Goal: Information Seeking & Learning: Learn about a topic

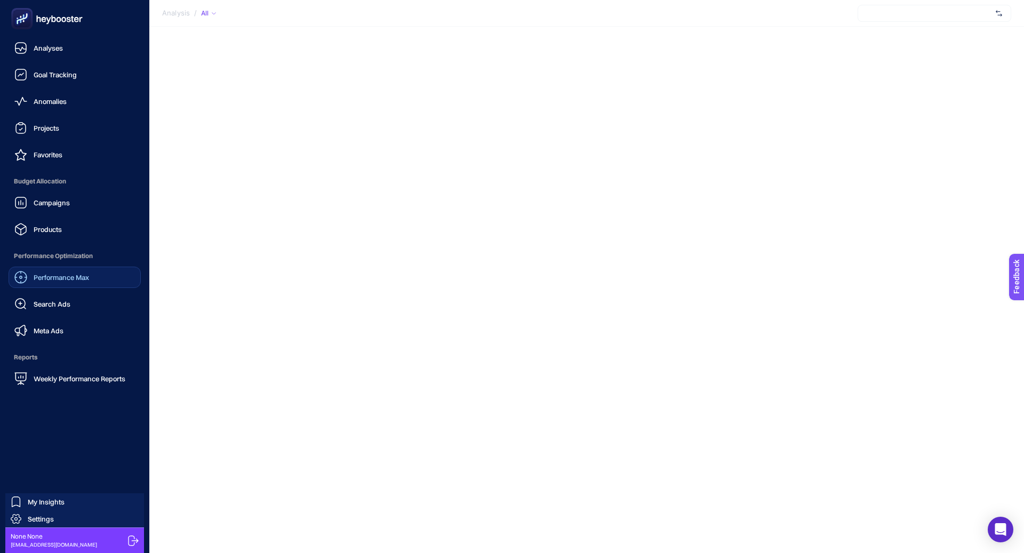
click at [49, 279] on span "Performance Max" at bounding box center [61, 277] width 55 height 9
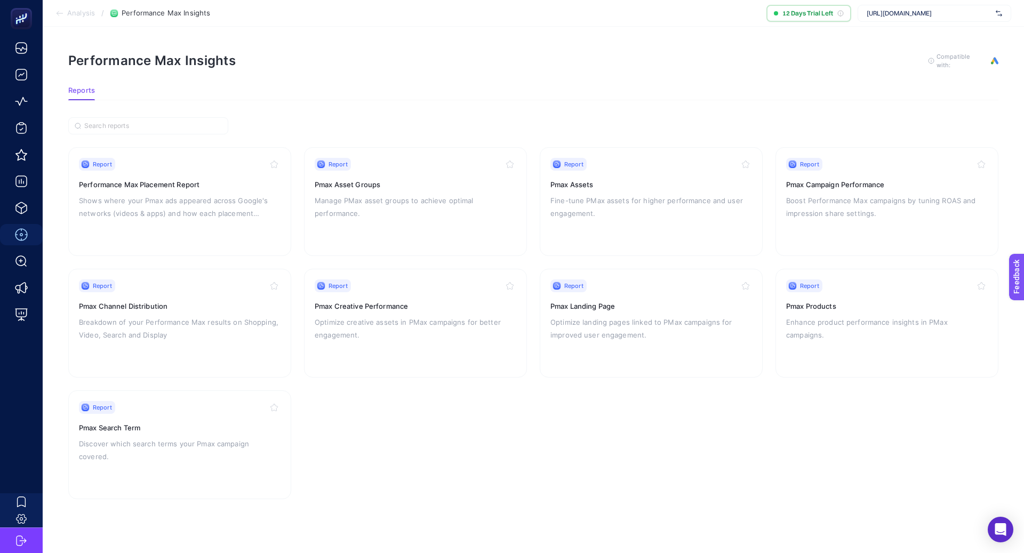
click at [939, 10] on span "[URL][DOMAIN_NAME]" at bounding box center [929, 13] width 125 height 9
type input "cele"
click at [880, 37] on span "Celenes by Sweden" at bounding box center [895, 35] width 57 height 9
click at [205, 304] on h3 "Pmax Channel Distribution" at bounding box center [180, 306] width 202 height 11
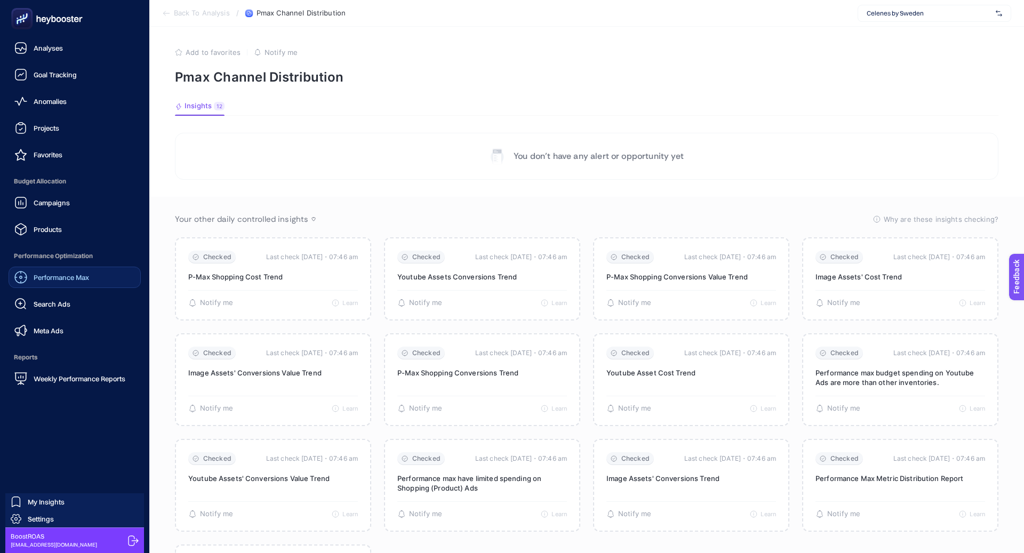
click at [59, 274] on span "Performance Max" at bounding box center [61, 277] width 55 height 9
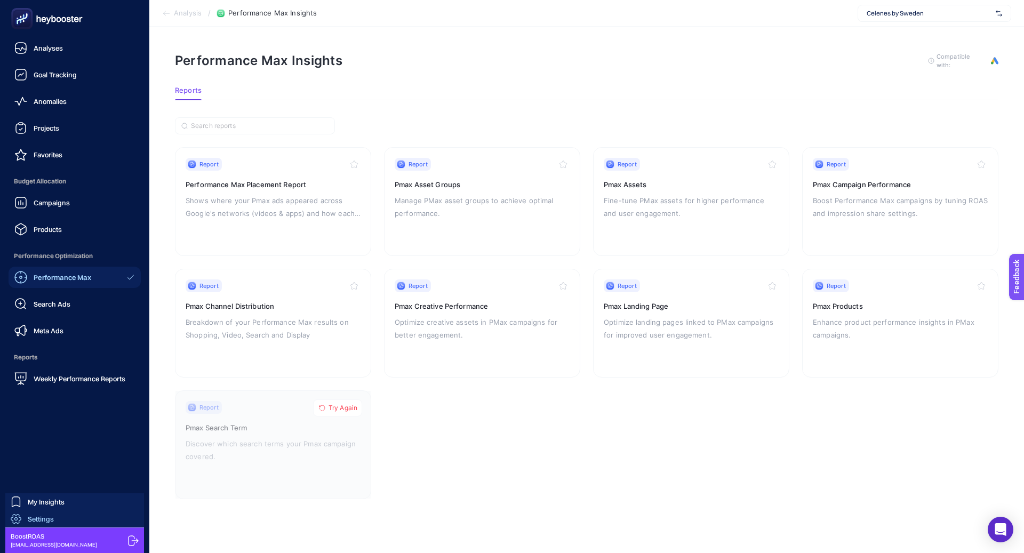
click at [47, 517] on span "Settings" at bounding box center [41, 519] width 26 height 9
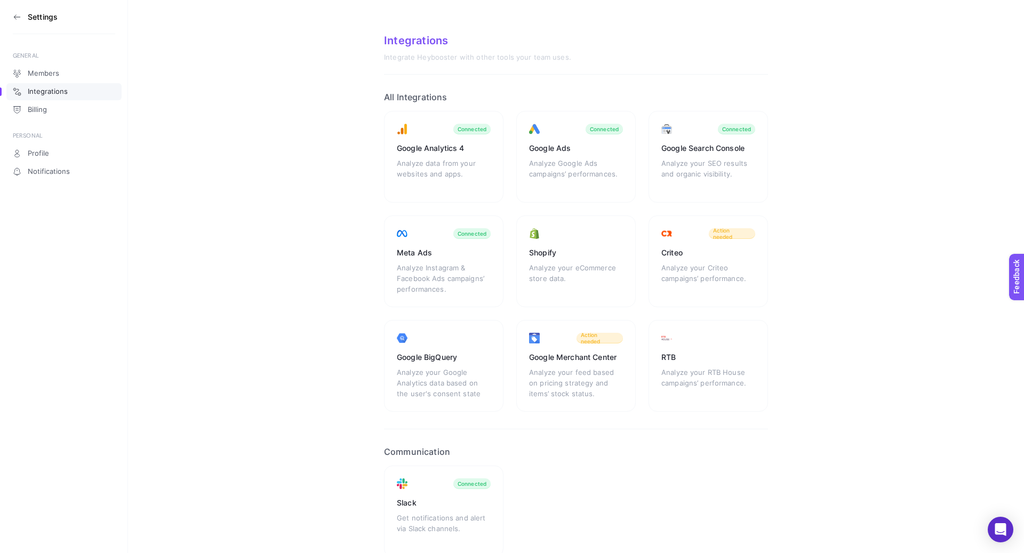
click at [17, 18] on icon at bounding box center [17, 17] width 9 height 9
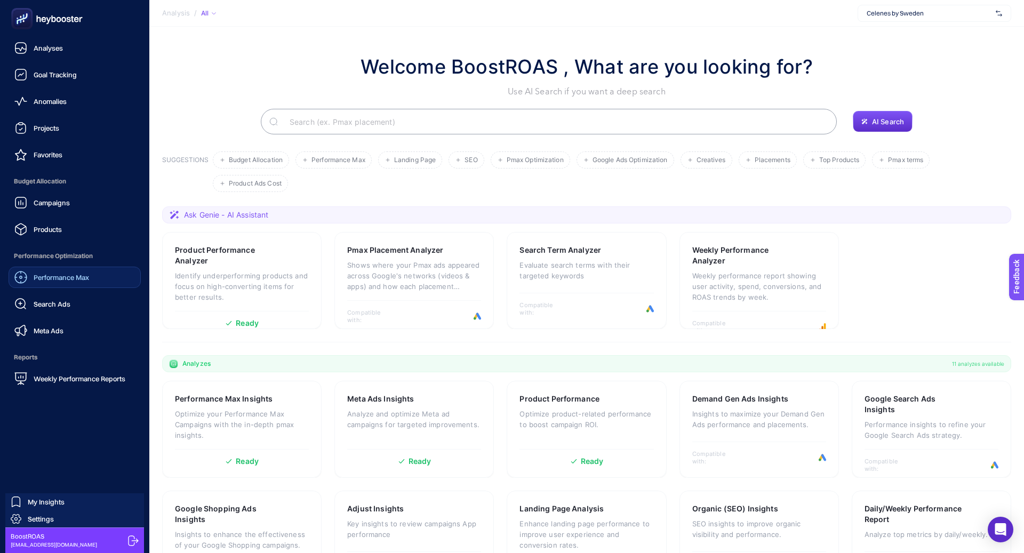
click at [69, 268] on link "Performance Max" at bounding box center [75, 277] width 132 height 21
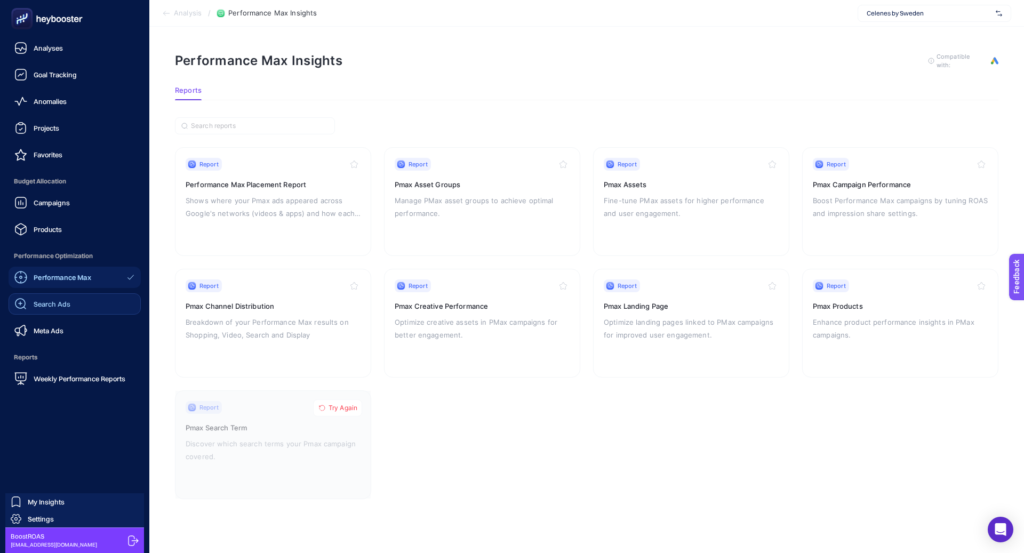
click at [68, 309] on div "Search Ads" at bounding box center [42, 304] width 56 height 13
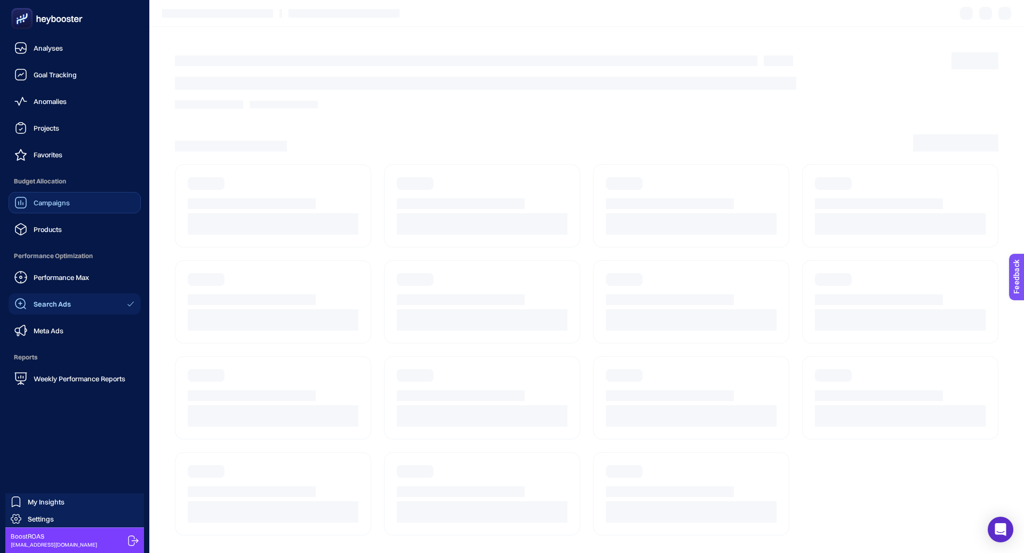
click at [69, 210] on link "Campaigns" at bounding box center [75, 202] width 132 height 21
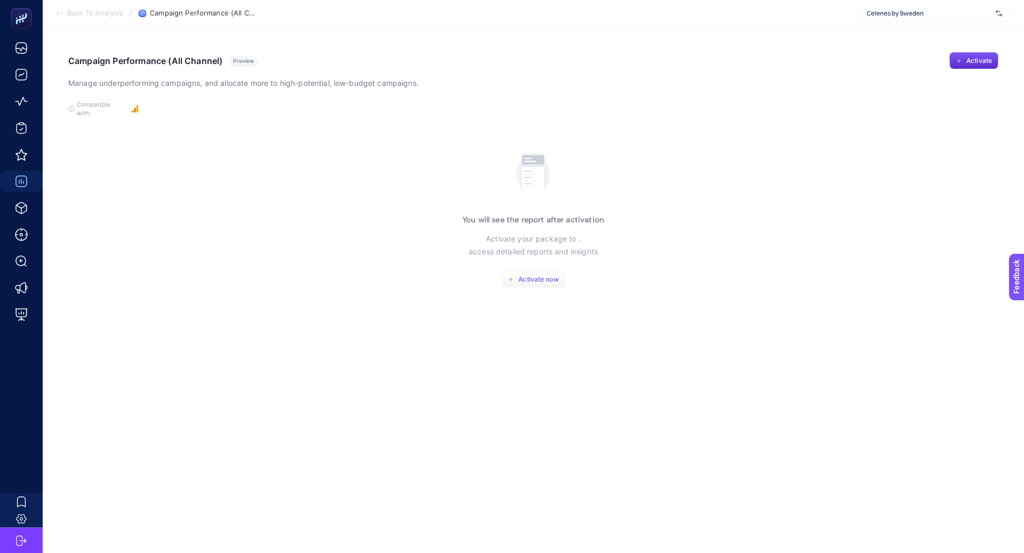
click at [520, 275] on span "Activate now" at bounding box center [539, 279] width 40 height 9
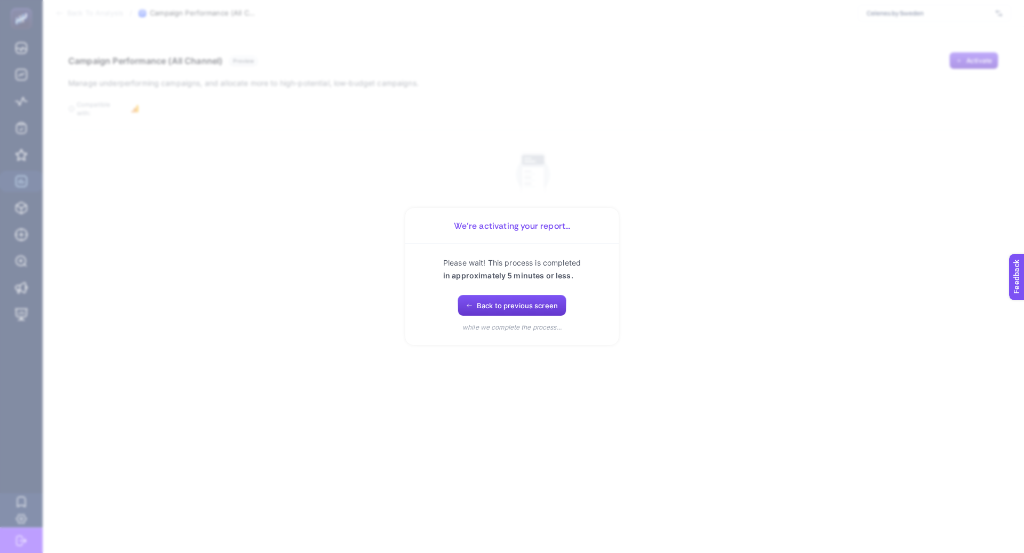
click at [500, 308] on span "Back to previous screen" at bounding box center [517, 305] width 81 height 9
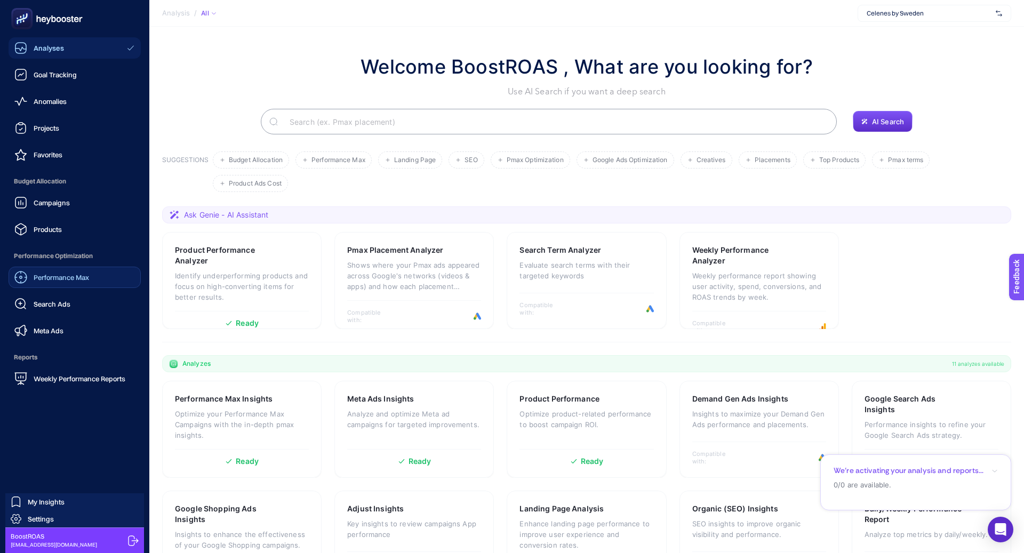
click at [59, 284] on link "Performance Max" at bounding box center [75, 277] width 132 height 21
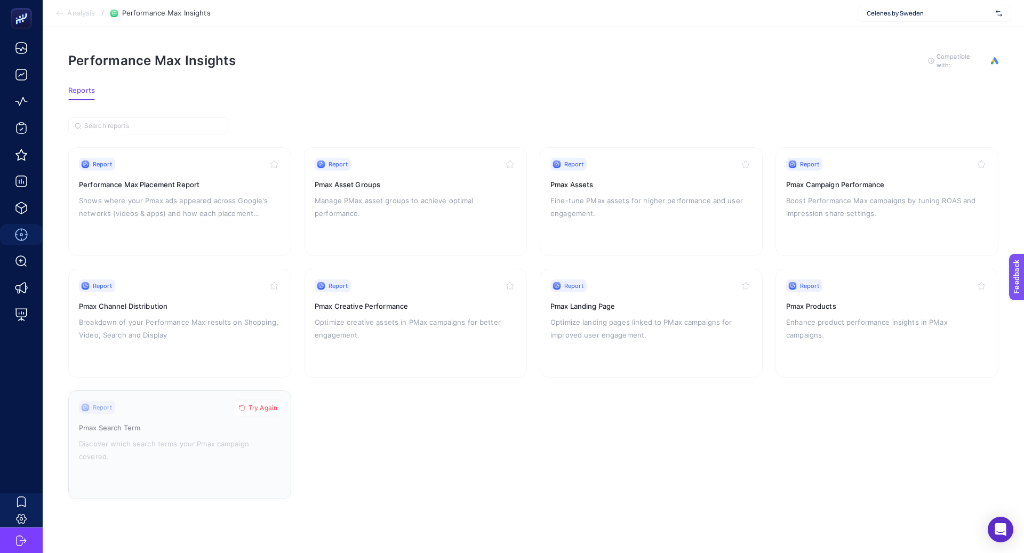
click at [246, 405] on button "Try Again" at bounding box center [257, 408] width 49 height 17
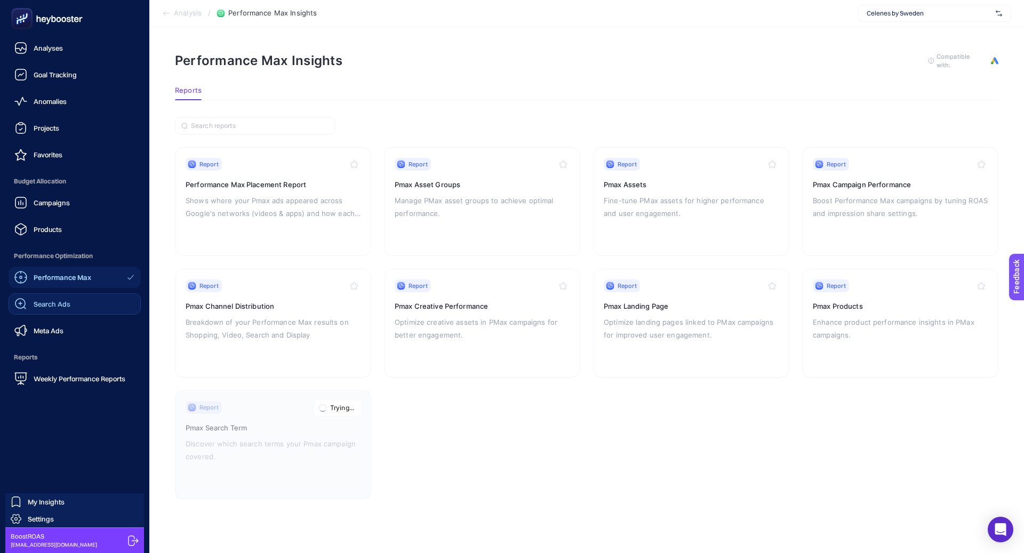
click at [57, 304] on span "Search Ads" at bounding box center [52, 304] width 37 height 9
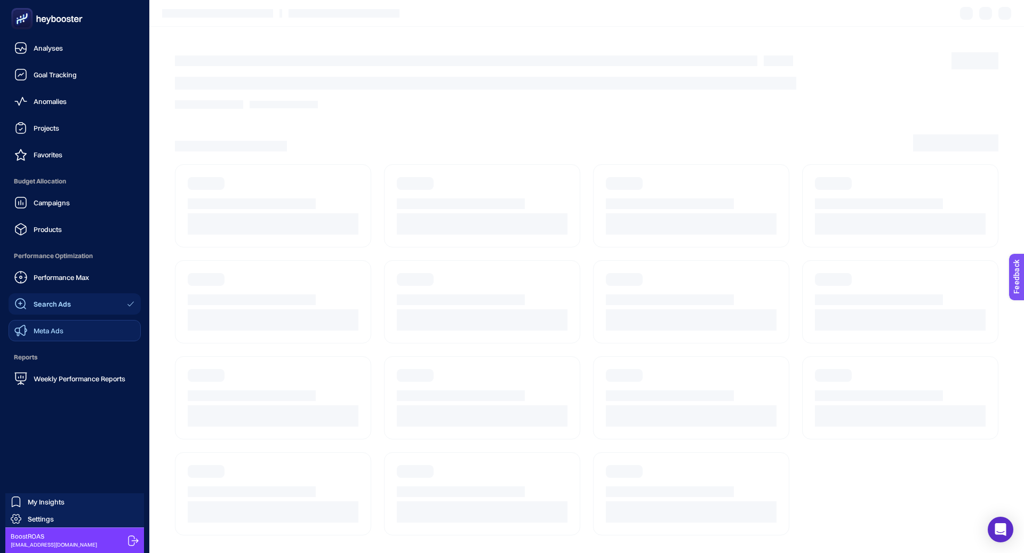
click at [58, 331] on span "Meta Ads" at bounding box center [49, 331] width 30 height 9
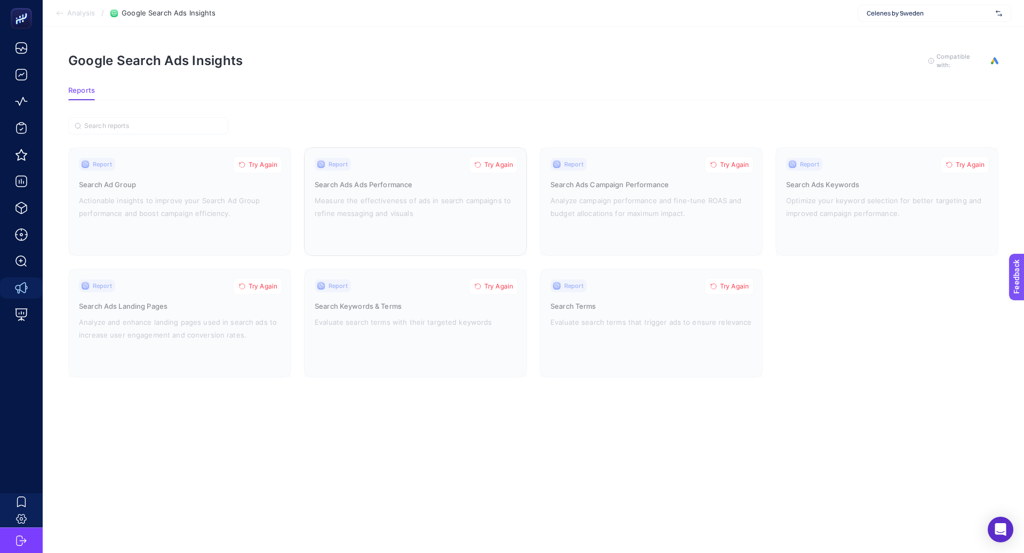
click at [489, 168] on button "Try Again" at bounding box center [493, 164] width 49 height 17
click at [493, 282] on span "Try Again" at bounding box center [498, 286] width 29 height 9
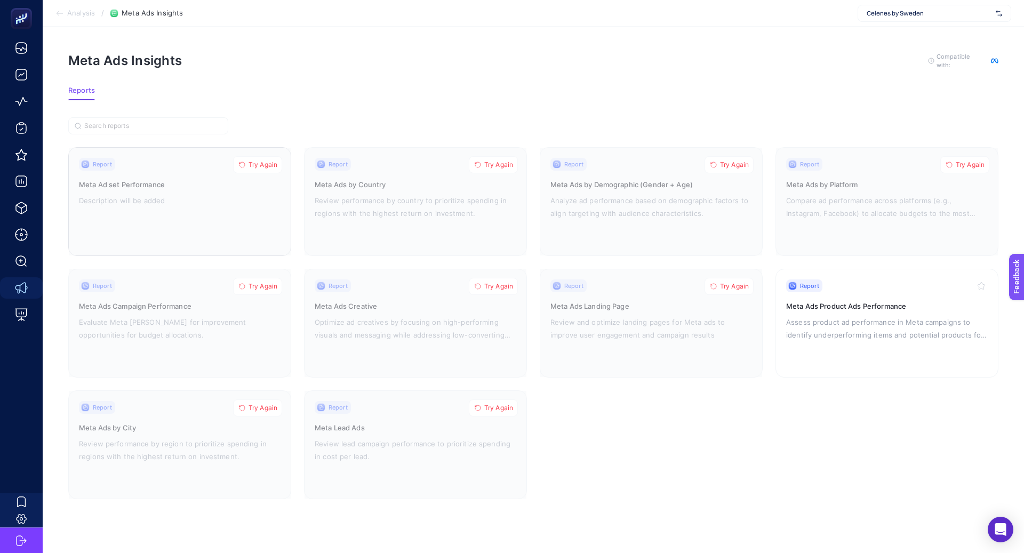
click at [265, 156] on button "Try Again" at bounding box center [257, 164] width 49 height 17
click at [267, 288] on span "Try Again" at bounding box center [263, 286] width 29 height 9
click at [265, 410] on span "Try Again" at bounding box center [263, 408] width 29 height 9
click at [497, 405] on span "Try Again" at bounding box center [498, 408] width 29 height 9
click at [497, 282] on span "Try Again" at bounding box center [498, 286] width 29 height 9
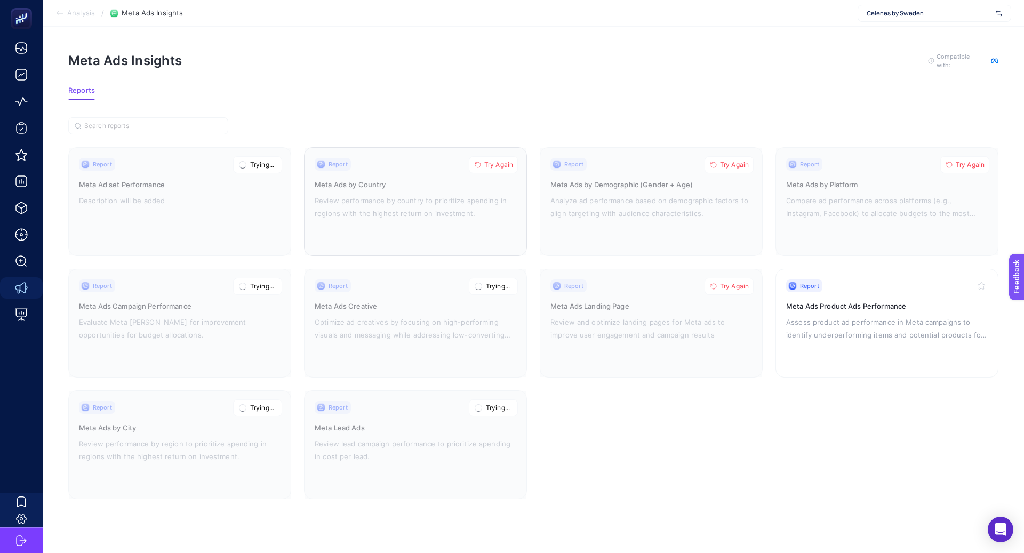
click at [502, 162] on span "Try Again" at bounding box center [498, 165] width 29 height 9
click at [719, 161] on button "Try Again" at bounding box center [729, 164] width 49 height 17
click at [735, 284] on span "Try Again" at bounding box center [734, 286] width 29 height 9
click at [960, 163] on span "Try Again" at bounding box center [970, 165] width 29 height 9
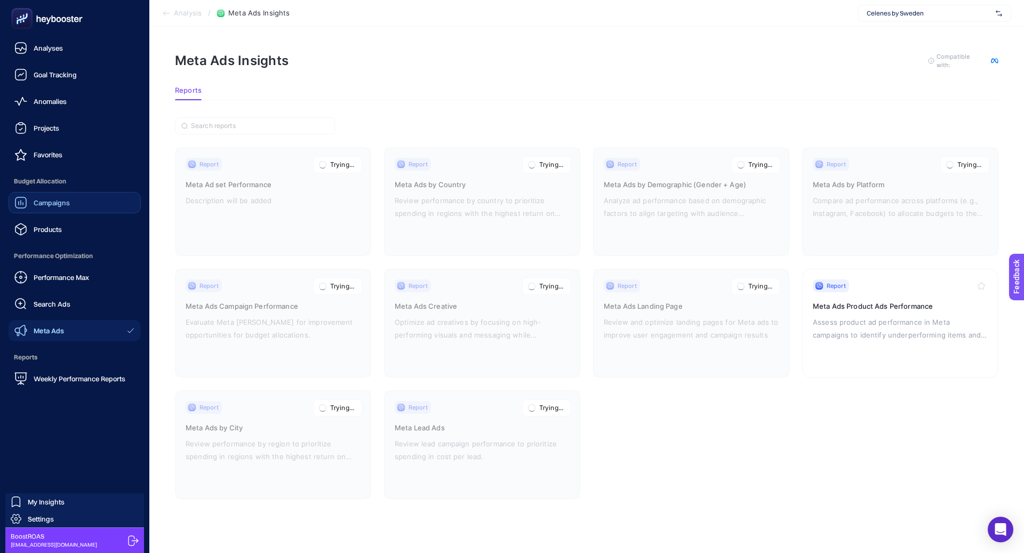
click at [65, 205] on span "Campaigns" at bounding box center [52, 202] width 36 height 9
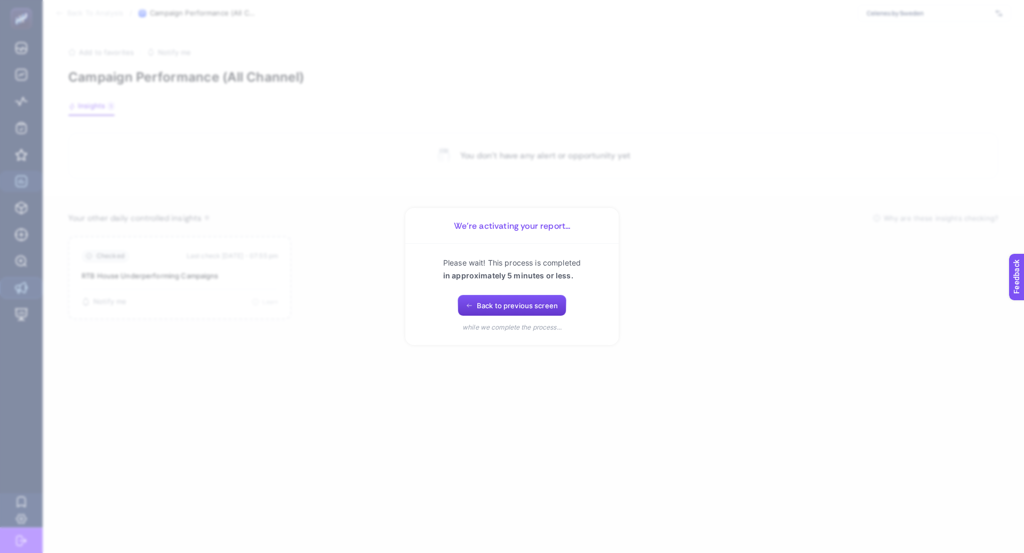
click at [482, 302] on span "Back to previous screen" at bounding box center [517, 305] width 81 height 9
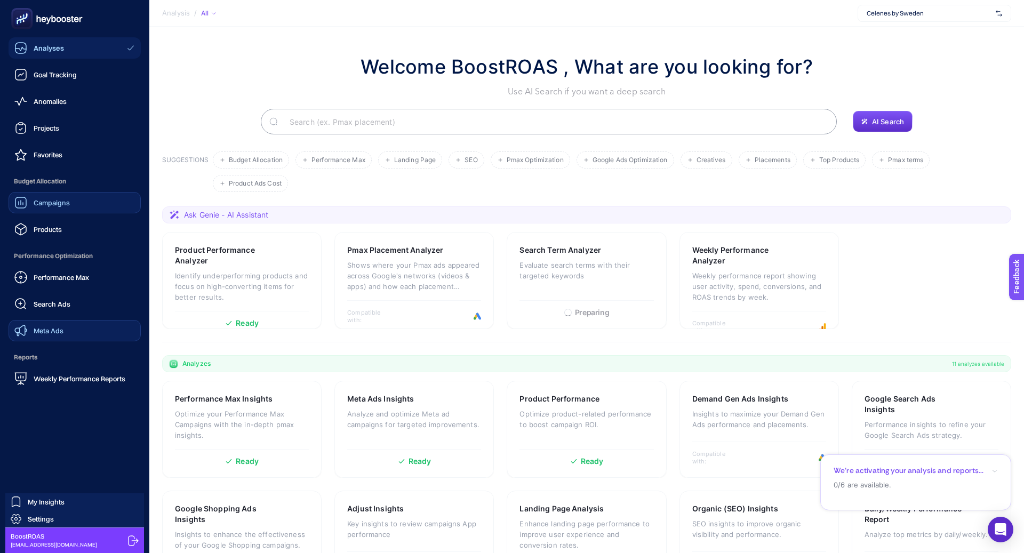
click at [54, 204] on span "Campaigns" at bounding box center [52, 202] width 36 height 9
